Goal: Information Seeking & Learning: Check status

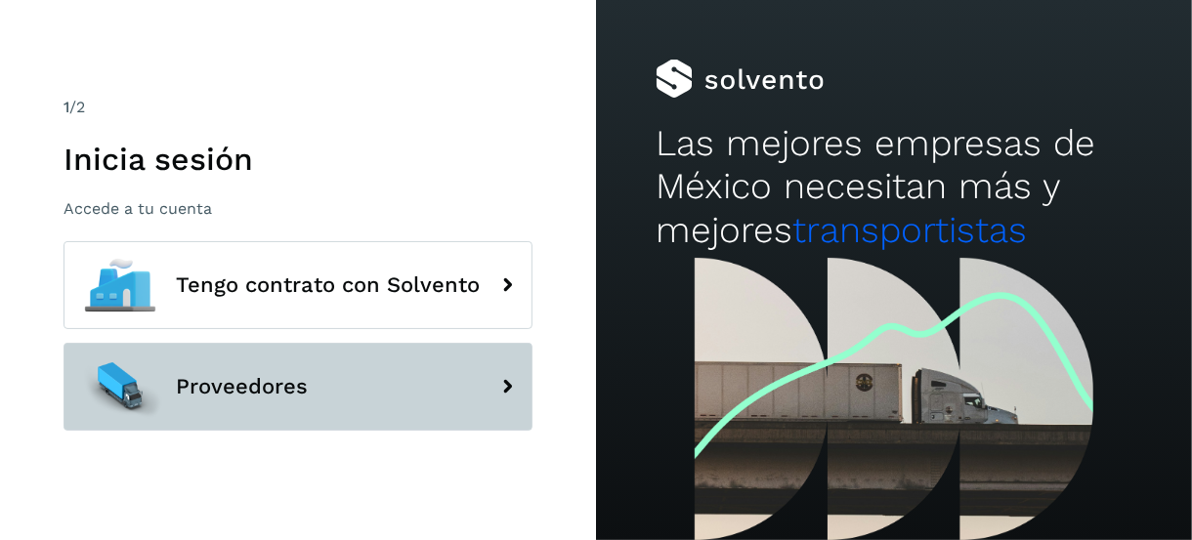
click at [350, 396] on button "Proveedores" at bounding box center [297, 387] width 469 height 88
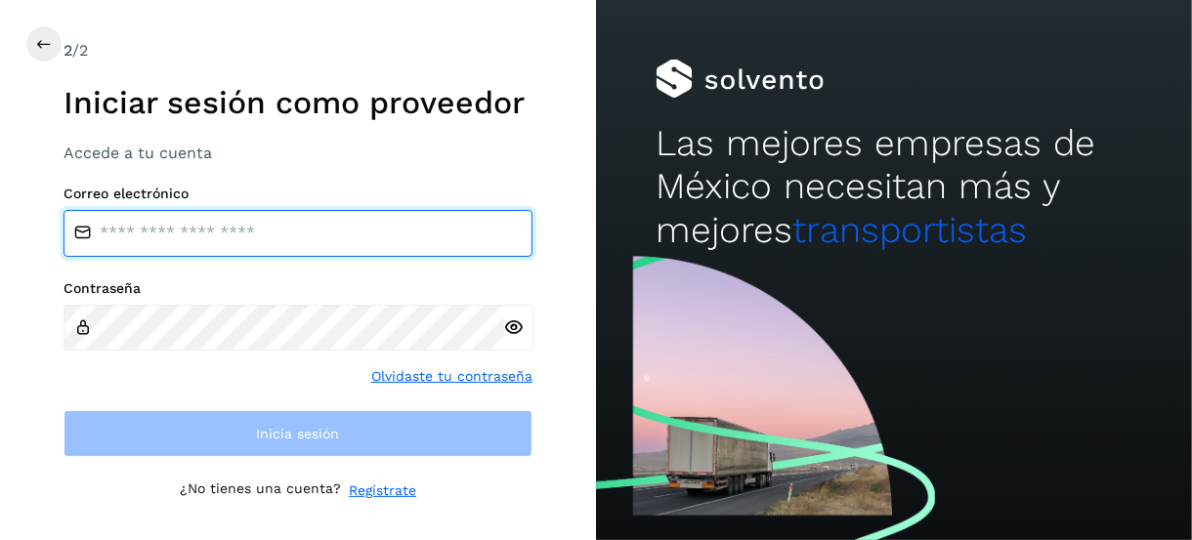
type input "**********"
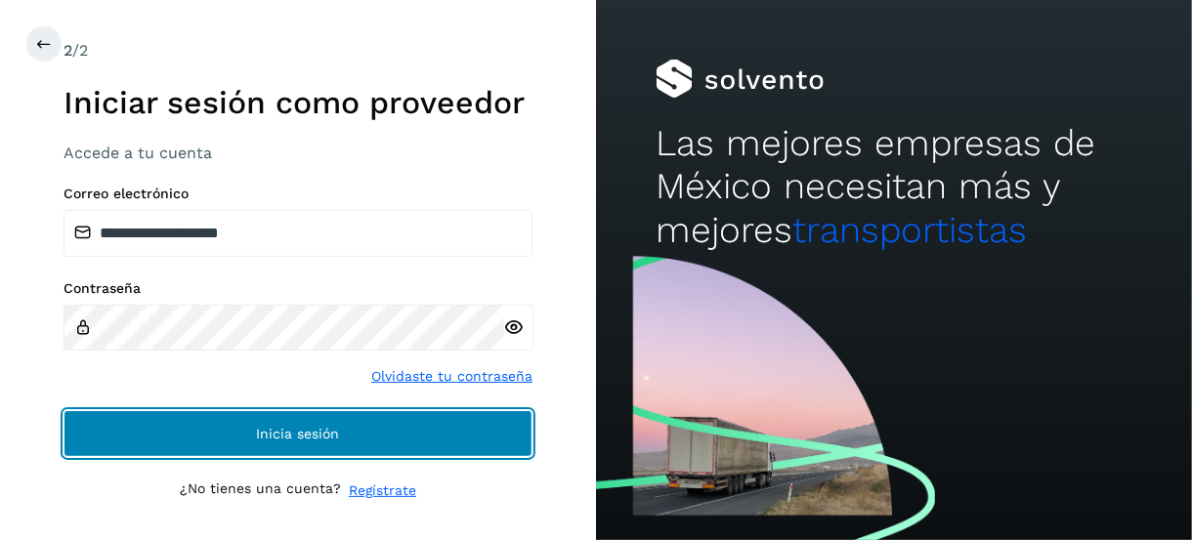
click at [300, 429] on span "Inicia sesión" at bounding box center [298, 434] width 83 height 14
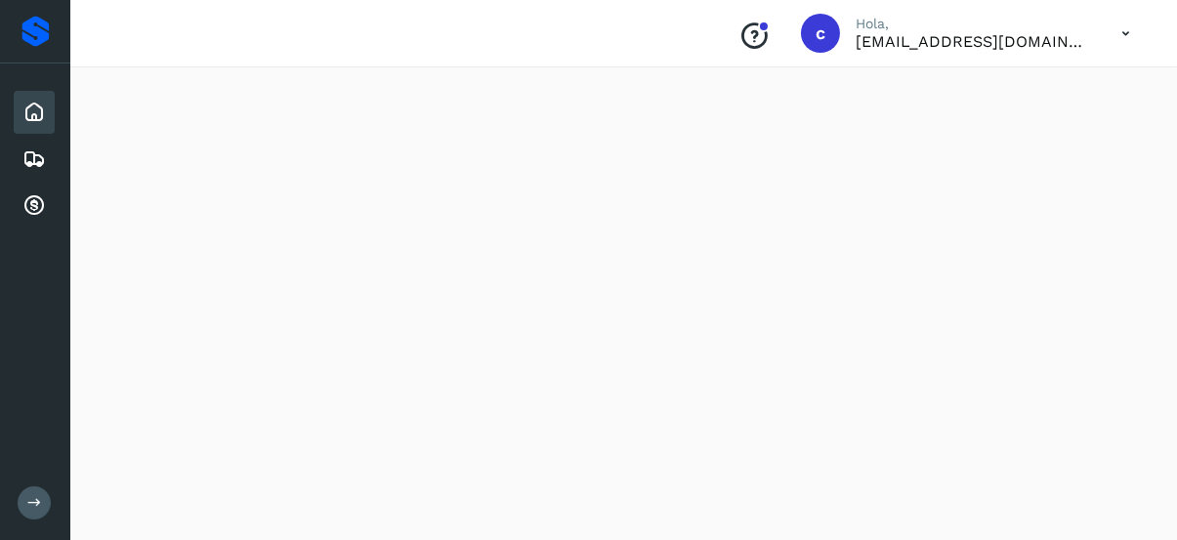
scroll to position [1660, 0]
click at [34, 162] on icon at bounding box center [33, 158] width 23 height 23
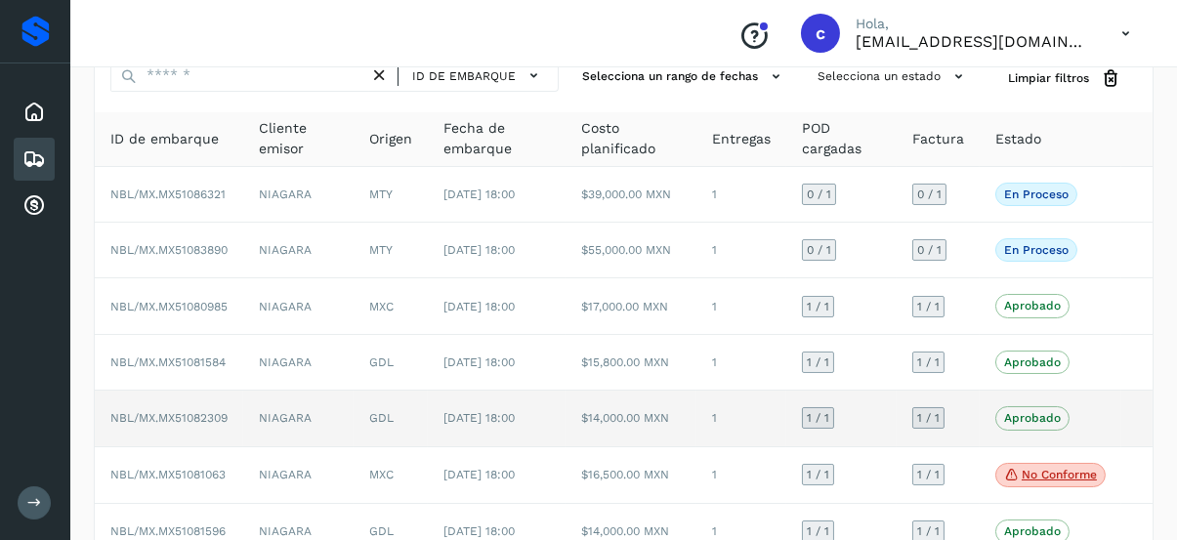
scroll to position [293, 0]
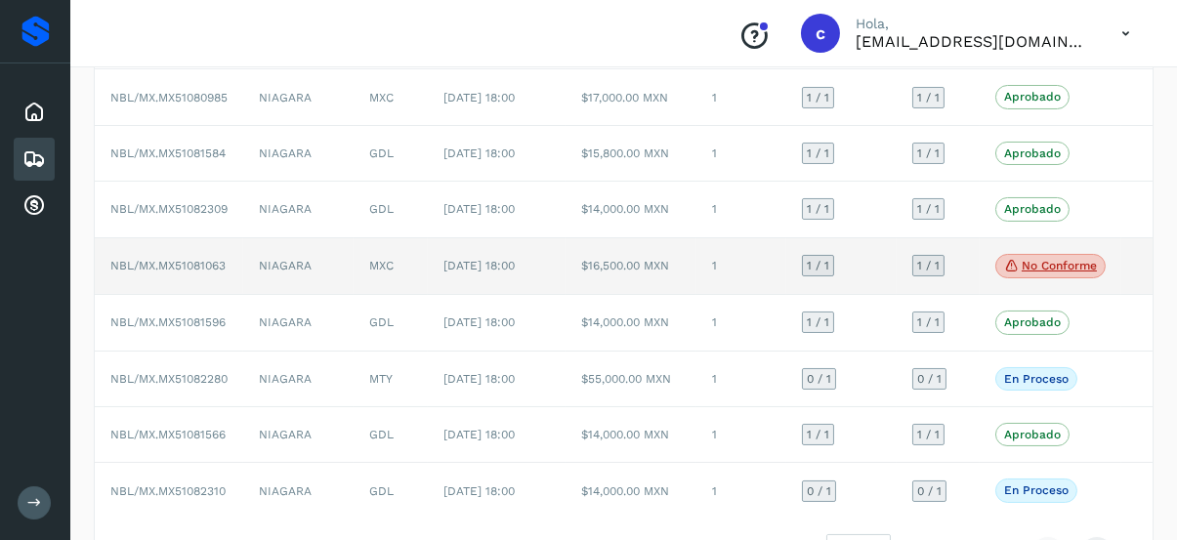
click at [212, 261] on span "NBL/MX.MX51081063" at bounding box center [167, 266] width 115 height 14
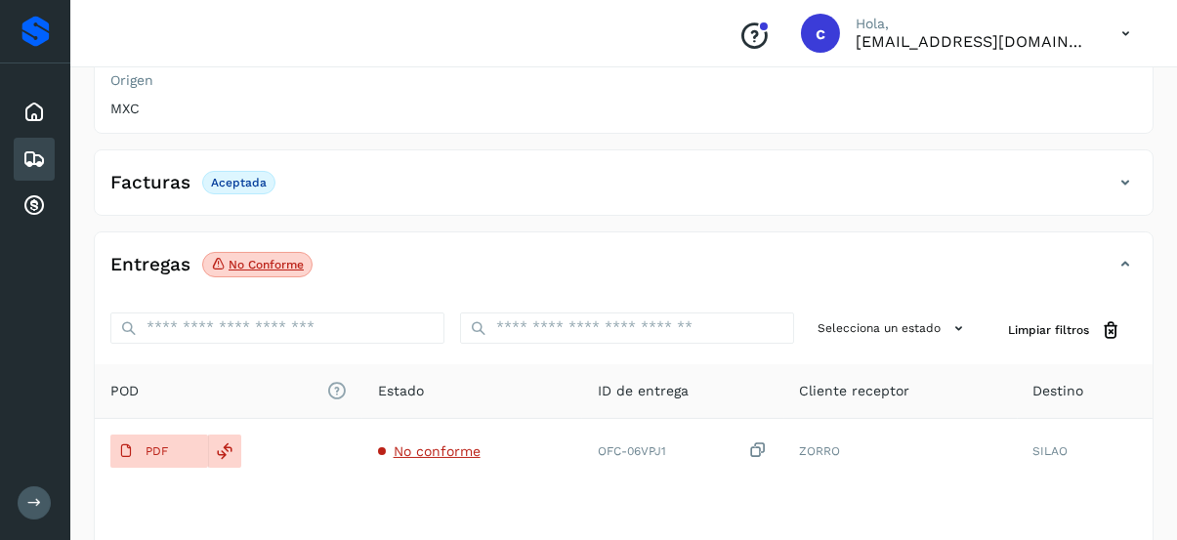
scroll to position [293, 0]
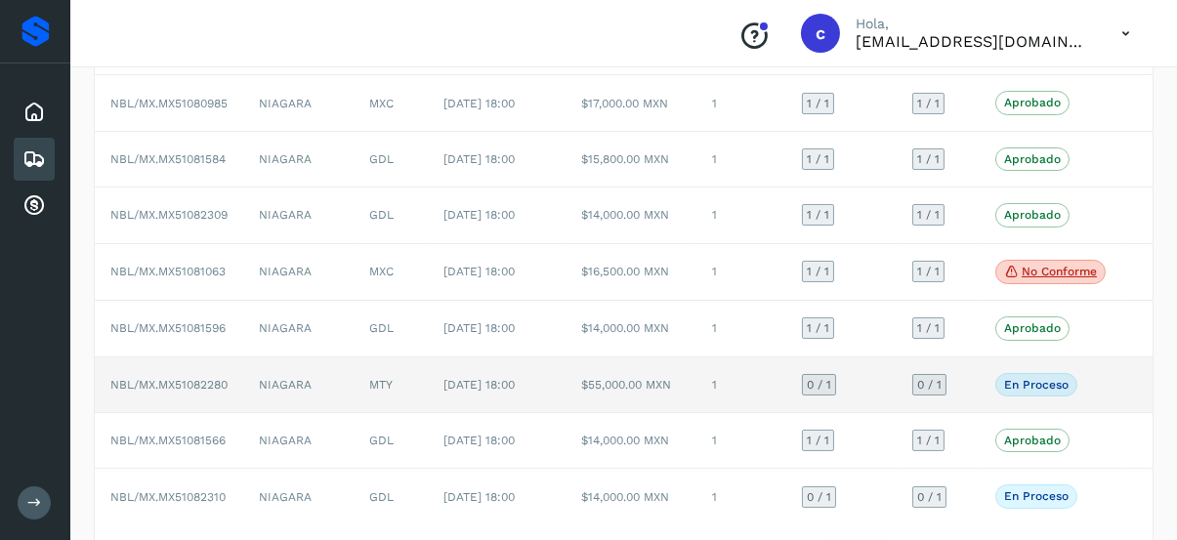
scroll to position [293, 0]
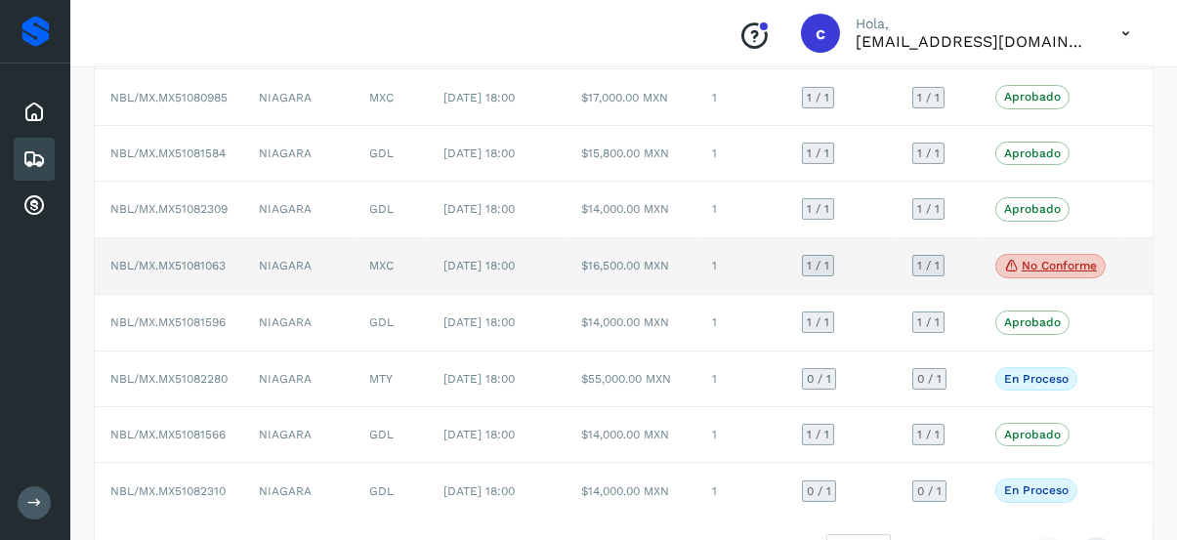
click at [1046, 260] on p "No conforme" at bounding box center [1059, 266] width 75 height 14
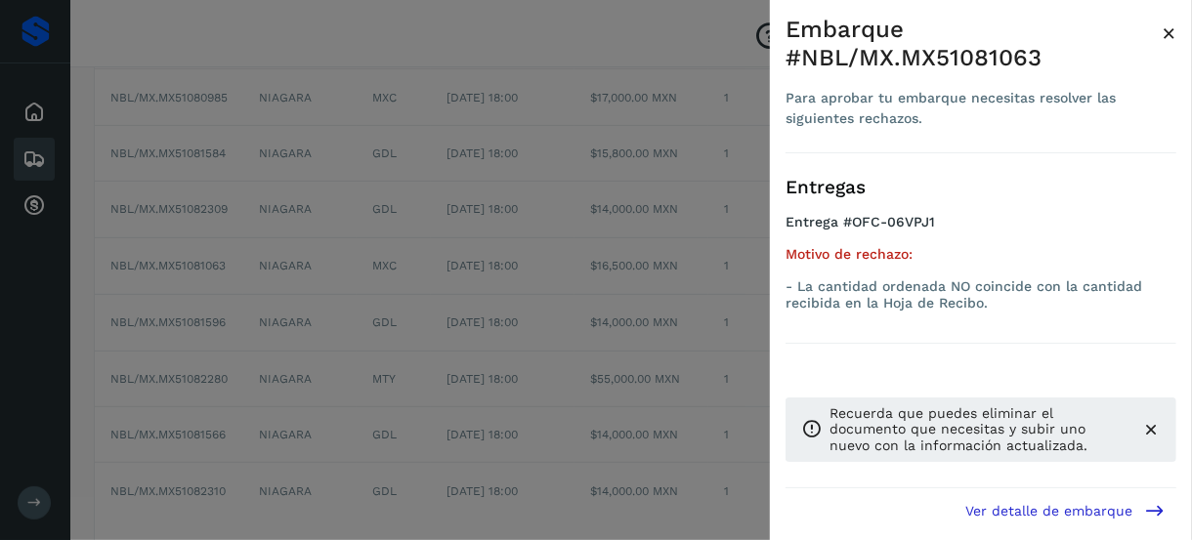
click at [1169, 30] on span "×" at bounding box center [1168, 33] width 15 height 27
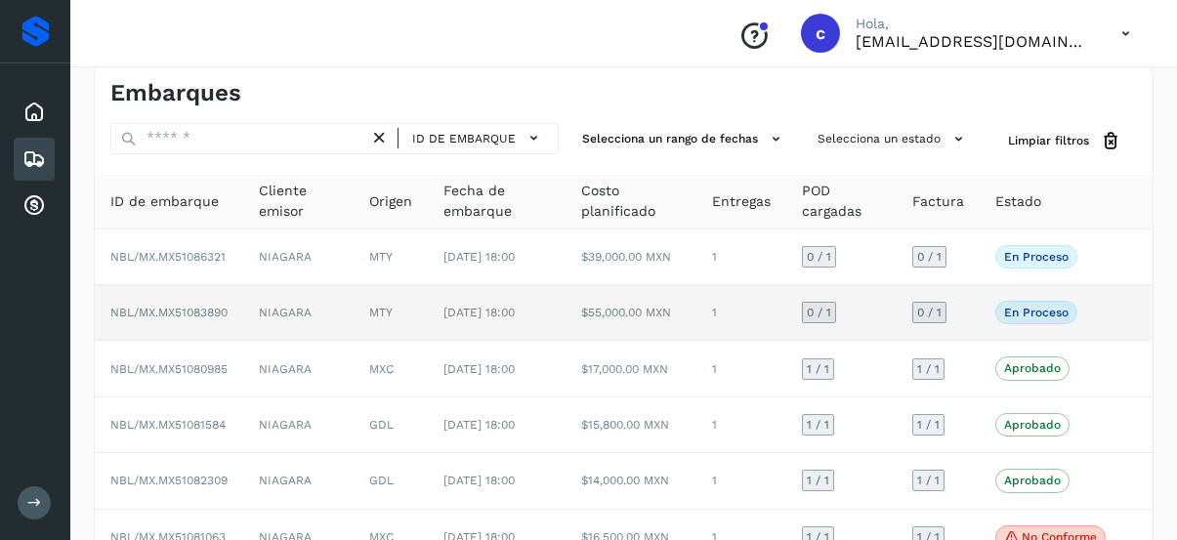
scroll to position [0, 0]
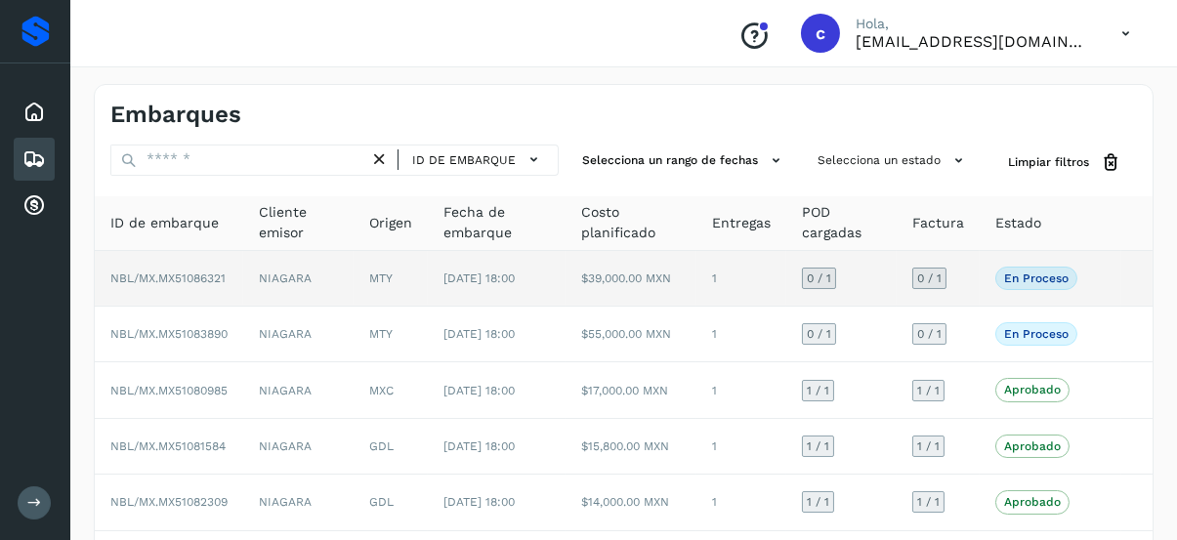
click at [187, 279] on span "NBL/MX.MX51086321" at bounding box center [167, 279] width 115 height 14
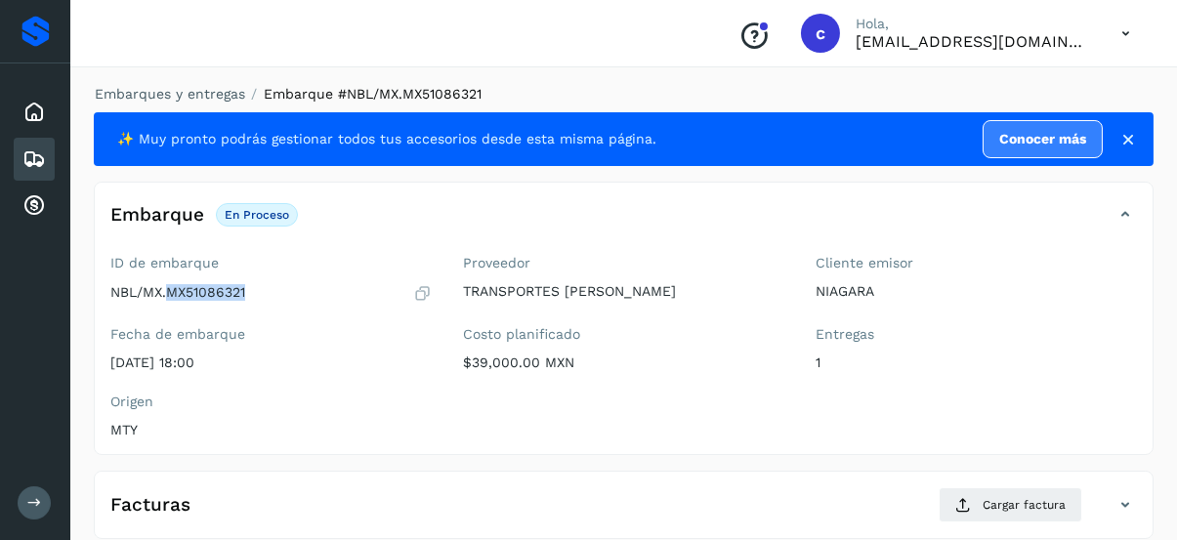
drag, startPoint x: 245, startPoint y: 290, endPoint x: 165, endPoint y: 300, distance: 80.7
click at [165, 300] on div "NBL/MX.MX51086321" at bounding box center [270, 293] width 321 height 20
copy p "MX51086321"
